Goal: Information Seeking & Learning: Learn about a topic

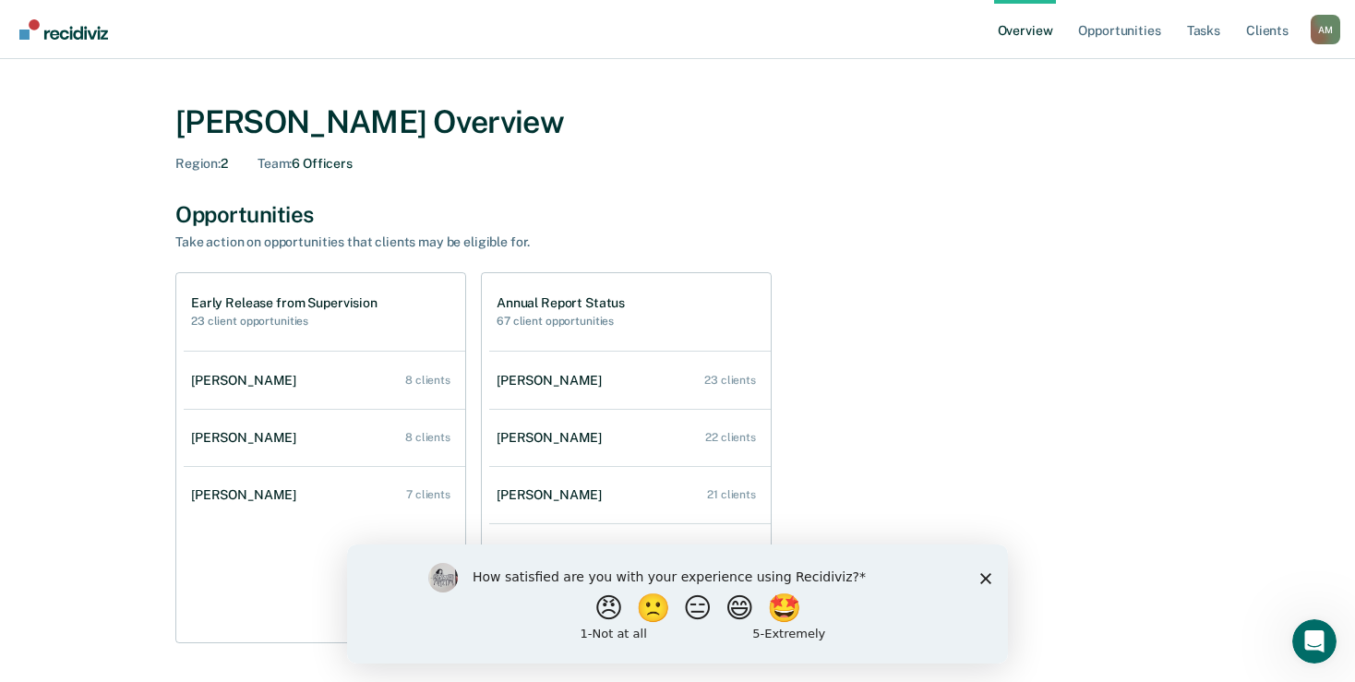
click at [1274, 515] on div "[PERSON_NAME] Overview Region : 2 Team : 6 Officers Opportunities Take action o…" at bounding box center [677, 628] width 1310 height 1094
click at [589, 606] on button "😠" at bounding box center [610, 607] width 43 height 37
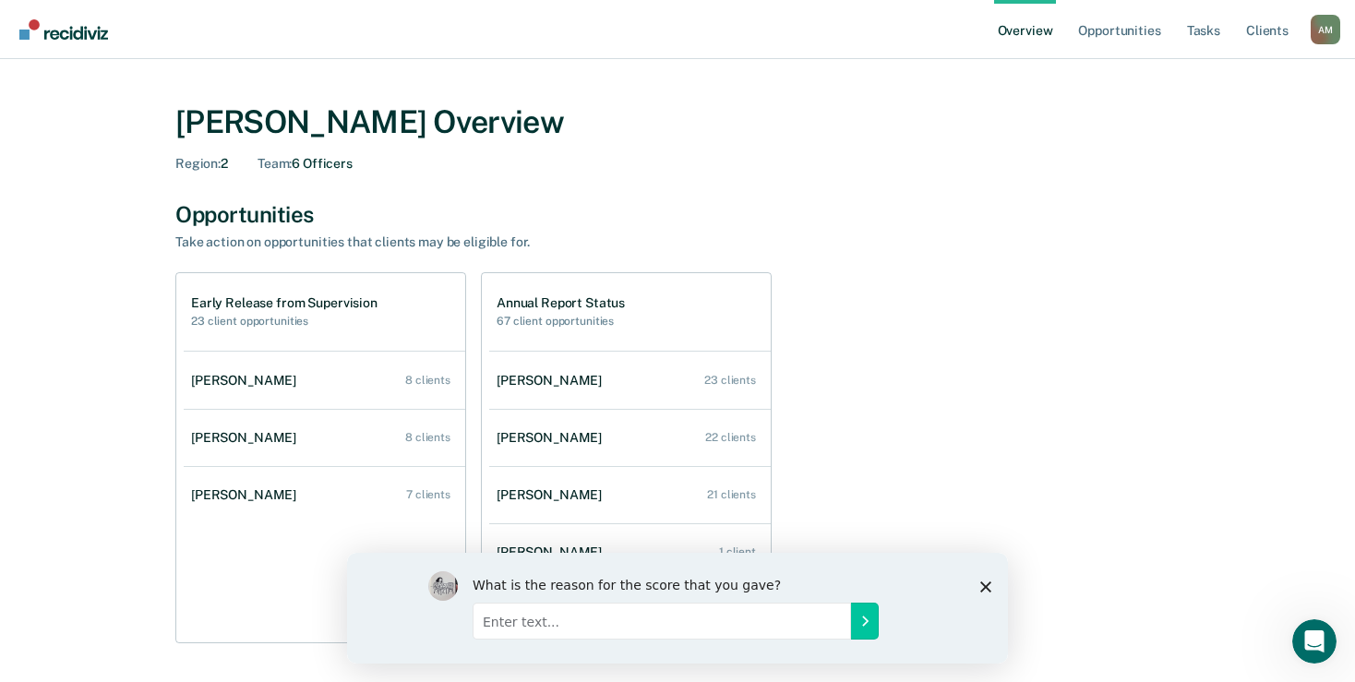
click at [988, 584] on icon "Close survey" at bounding box center [985, 585] width 11 height 11
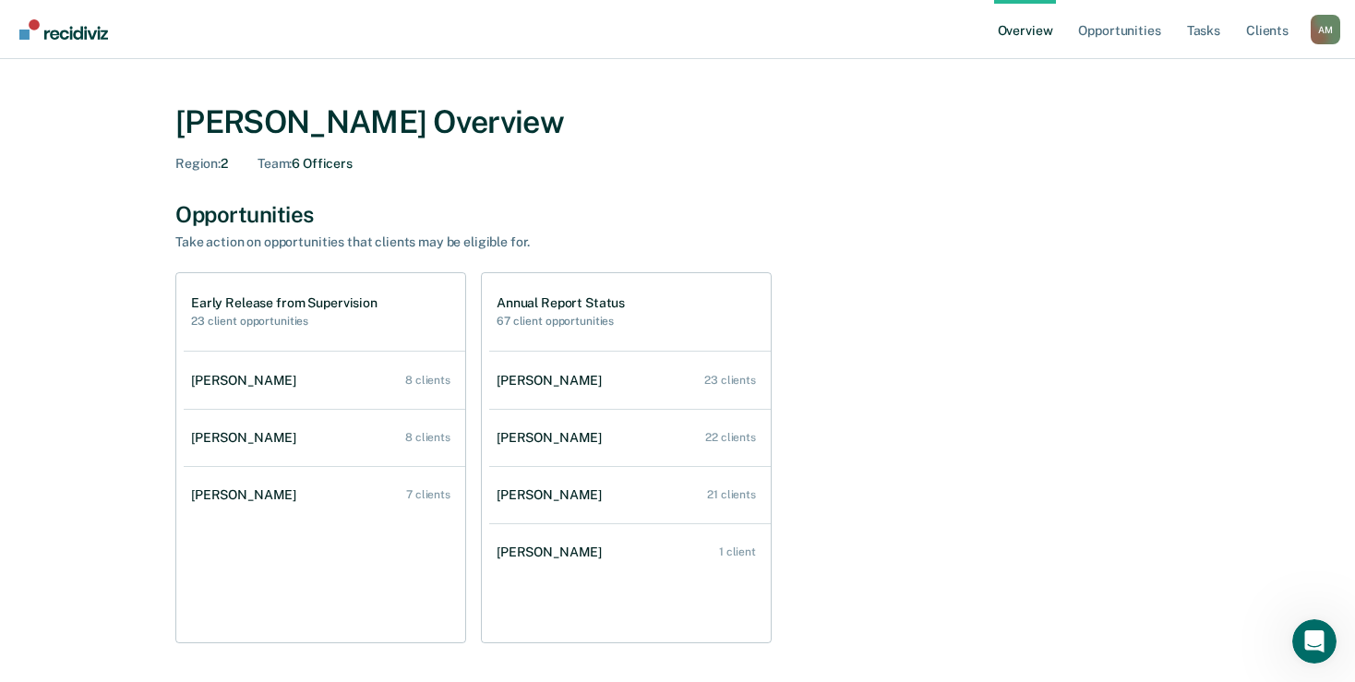
click at [58, 509] on div "[PERSON_NAME] Overview Region : 2 Team : 6 Officers Opportunities Take action o…" at bounding box center [677, 628] width 1310 height 1094
click at [113, 585] on div "[PERSON_NAME] Overview Region : 2 Team : 6 Officers Opportunities Take action o…" at bounding box center [677, 628] width 1310 height 1094
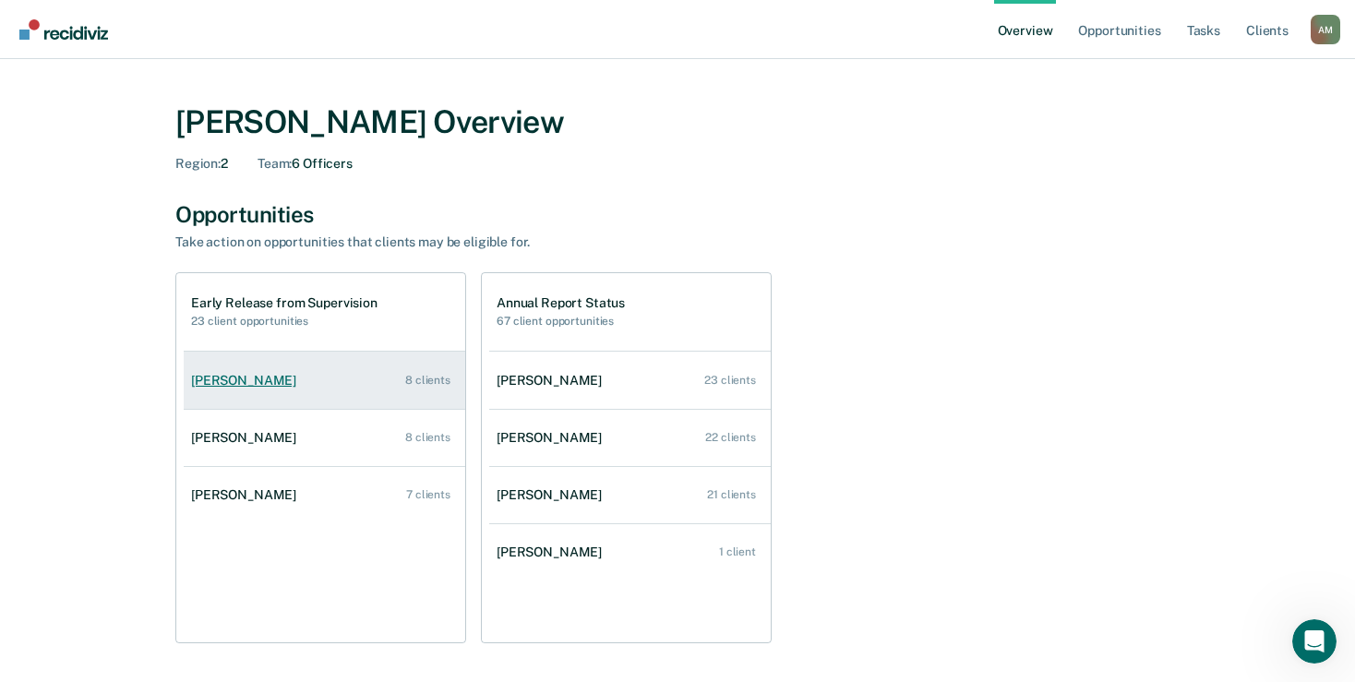
click at [234, 386] on div "[PERSON_NAME]" at bounding box center [247, 381] width 113 height 16
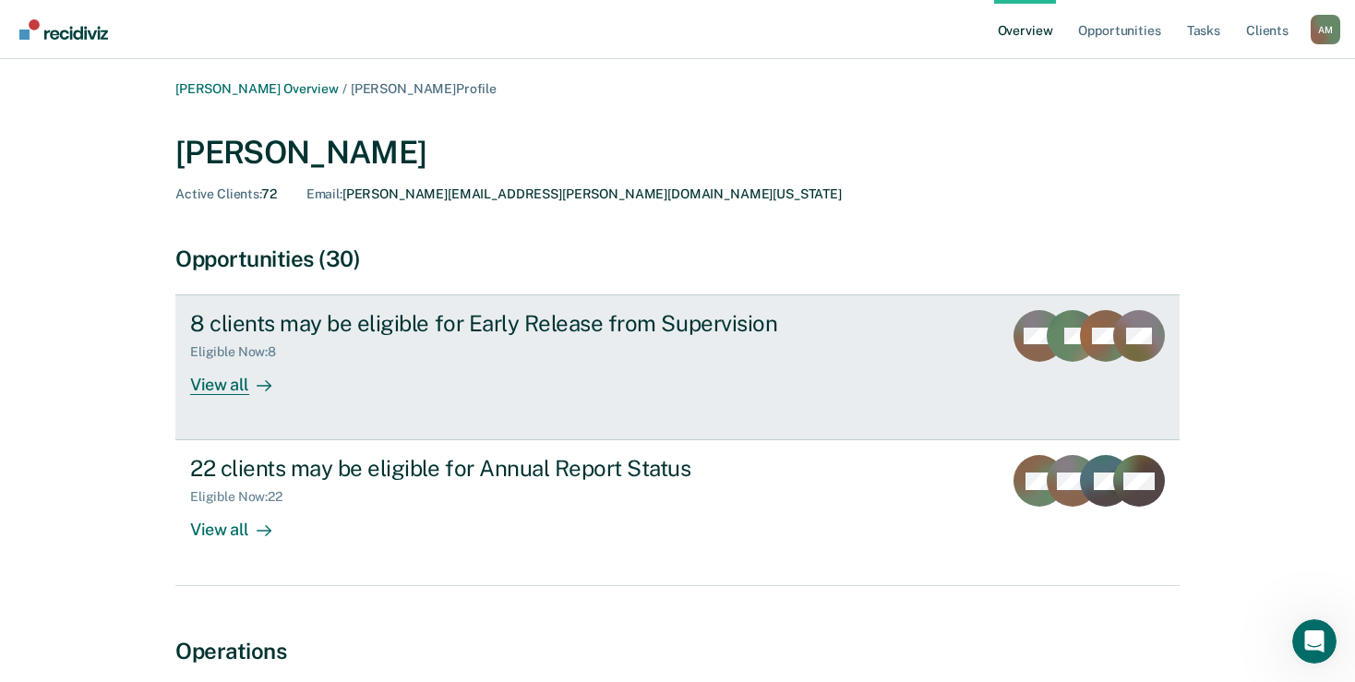
click at [238, 390] on div "View all" at bounding box center [241, 378] width 103 height 36
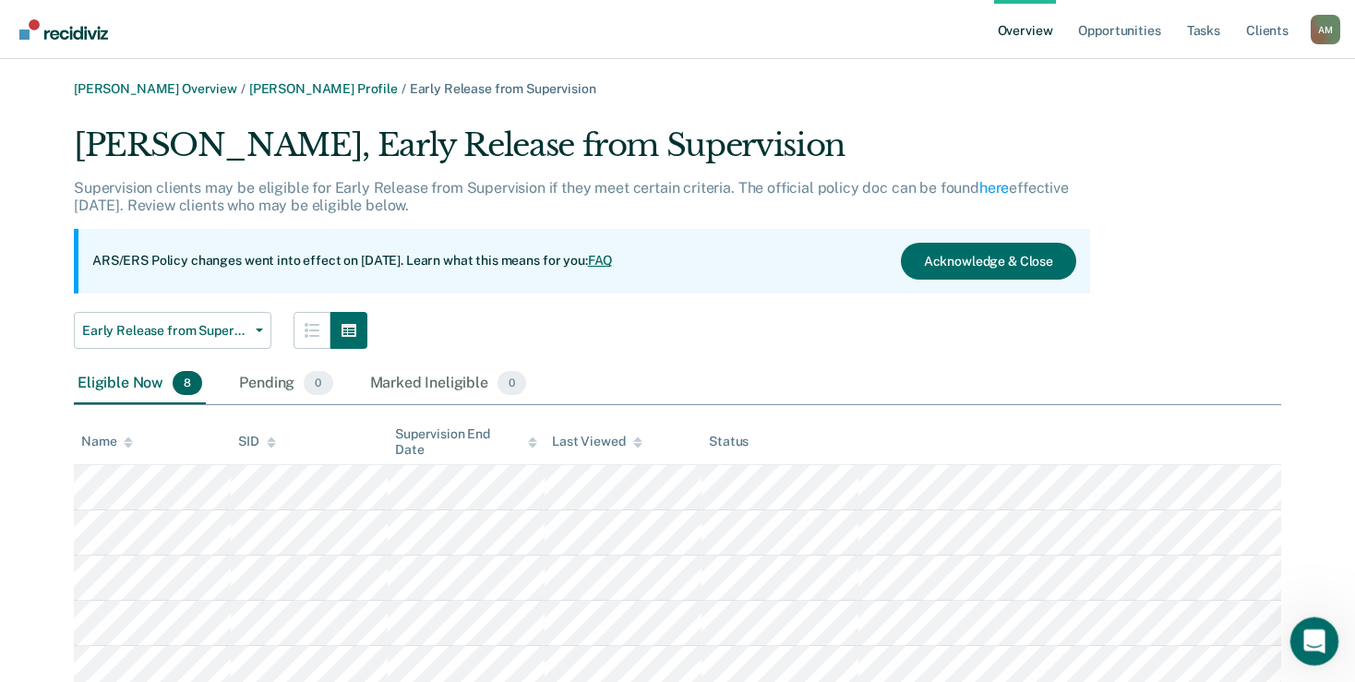
click at [1312, 647] on icon "Open Intercom Messenger" at bounding box center [1312, 639] width 30 height 30
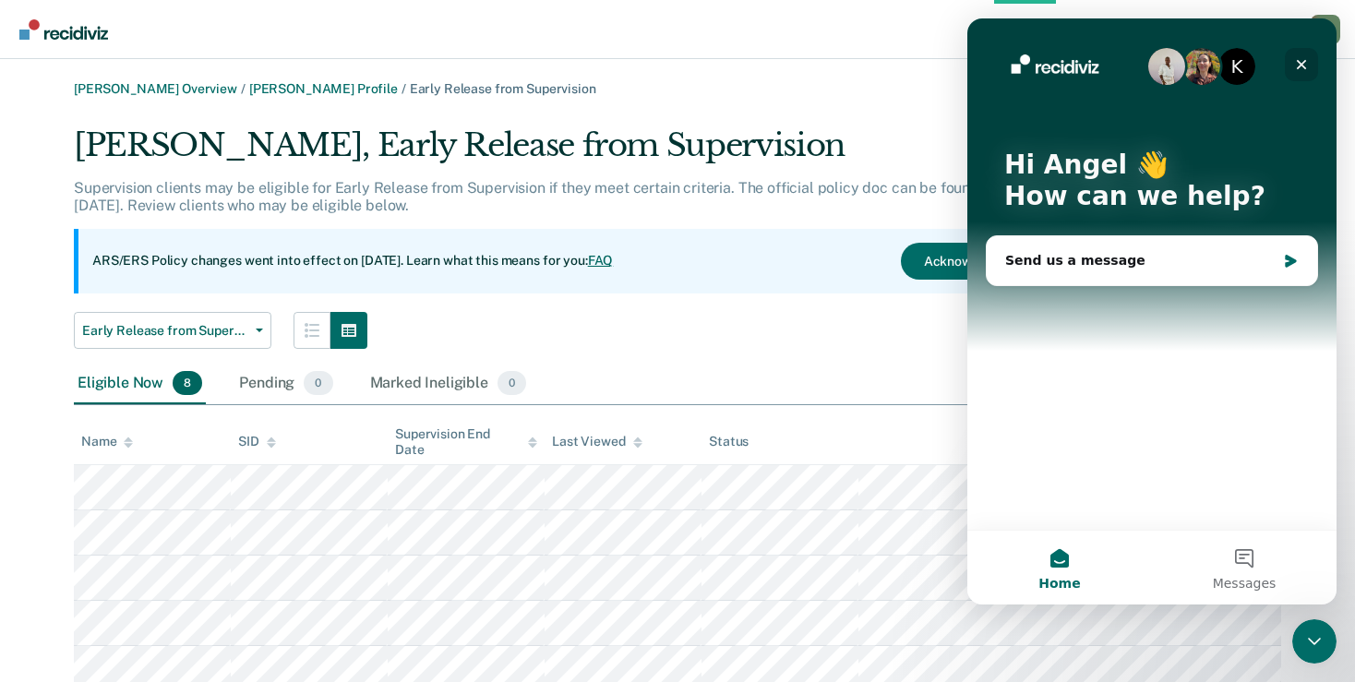
click at [1302, 65] on icon "Close" at bounding box center [1302, 65] width 10 height 10
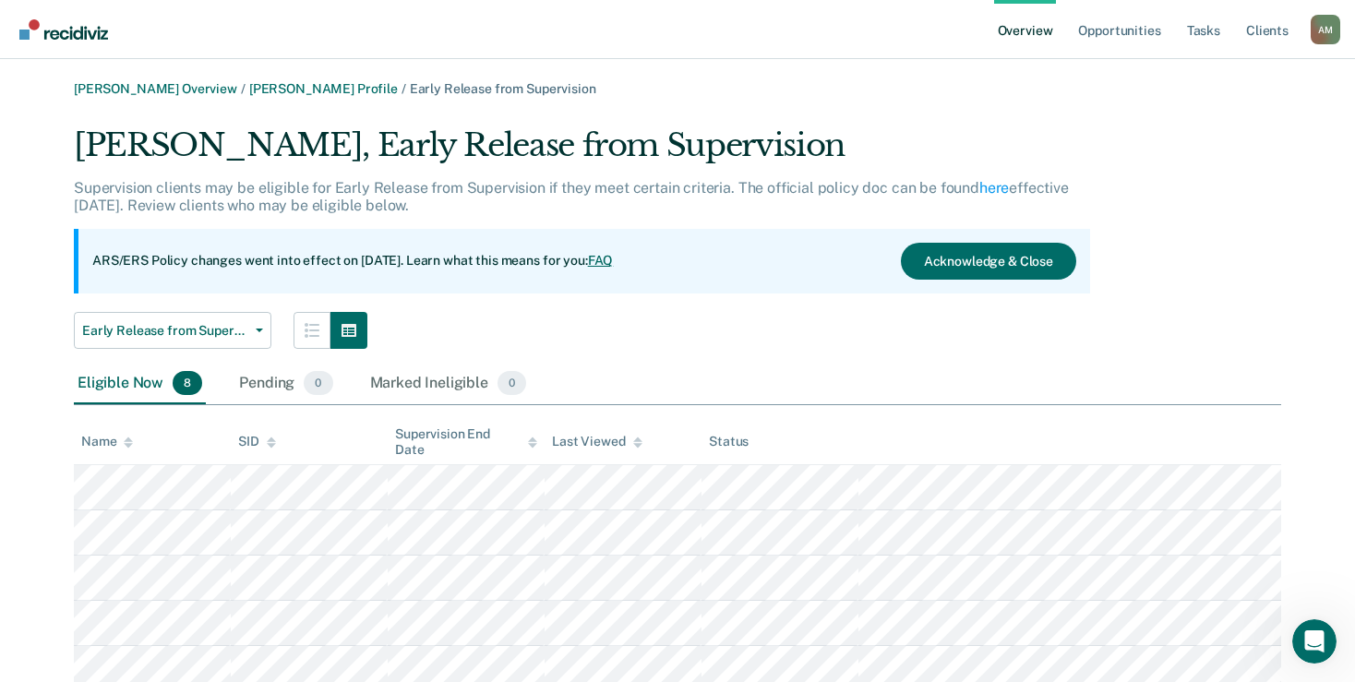
click at [73, 34] on img "Go to Recidiviz Home" at bounding box center [63, 29] width 89 height 20
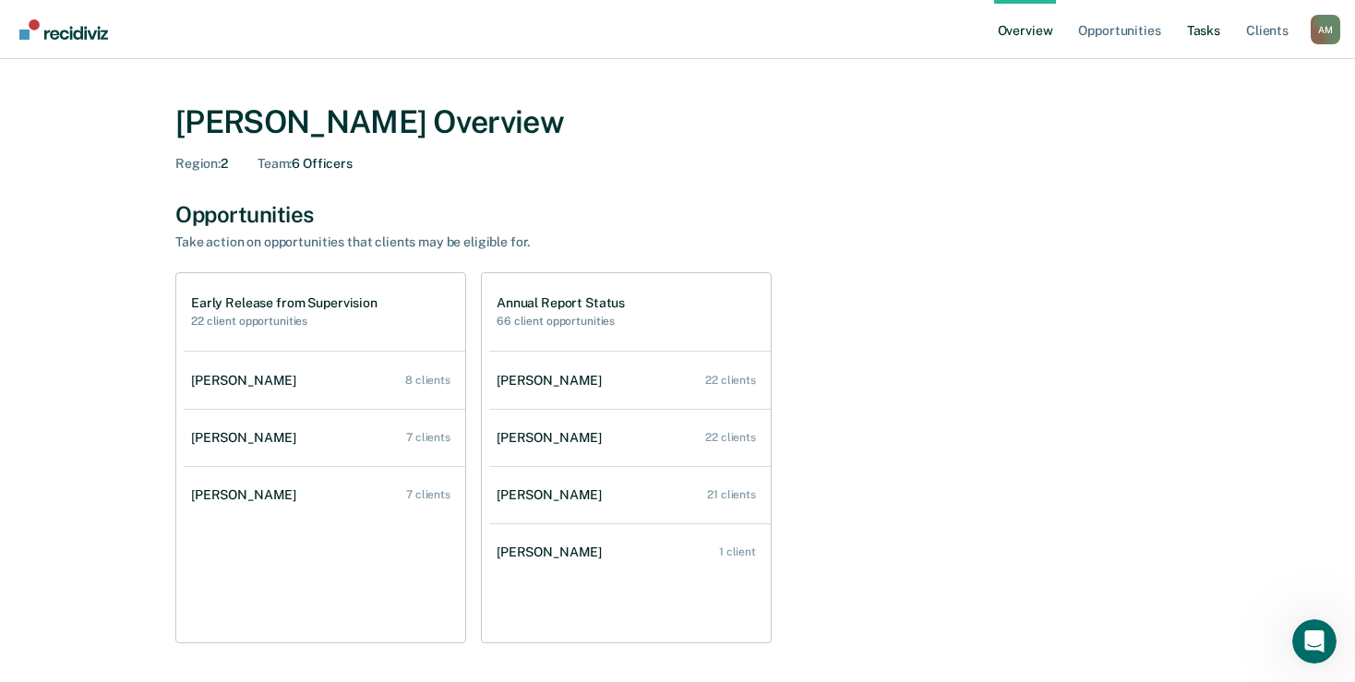
click at [1210, 33] on link "Tasks" at bounding box center [1203, 29] width 41 height 59
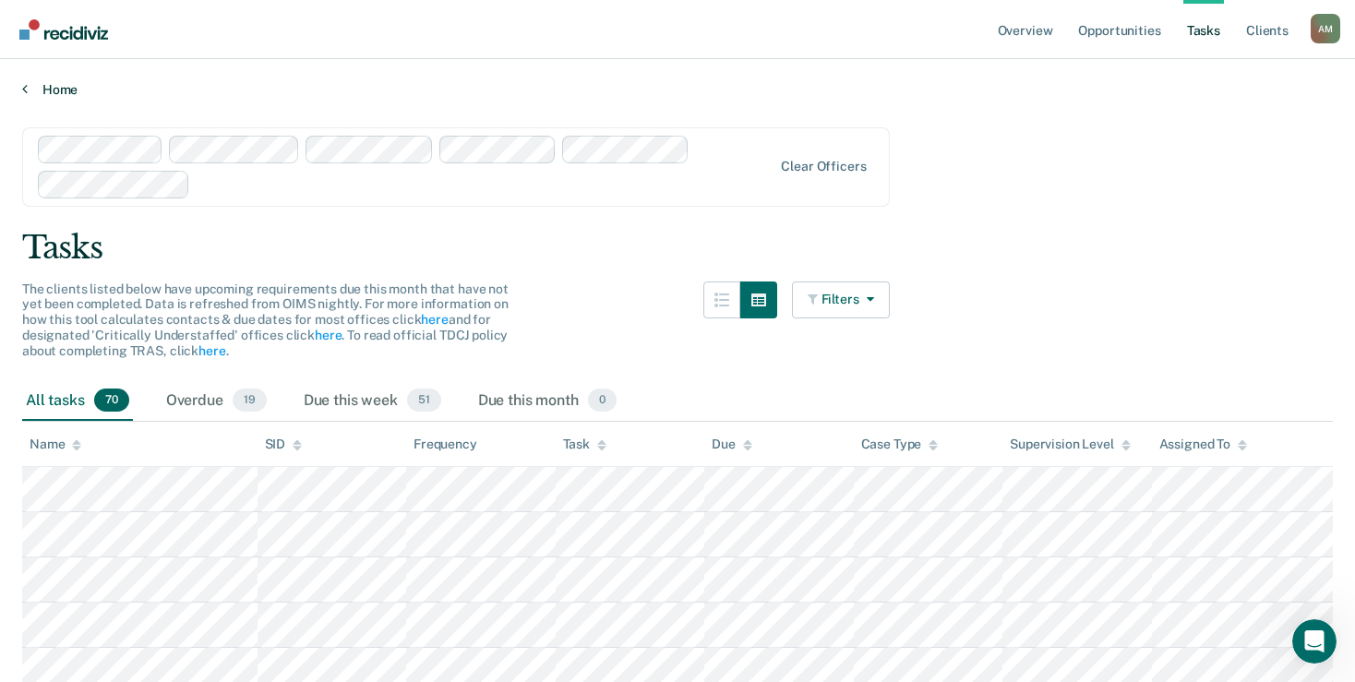
click at [49, 88] on link "Home" at bounding box center [677, 89] width 1310 height 17
